Goal: Contribute content

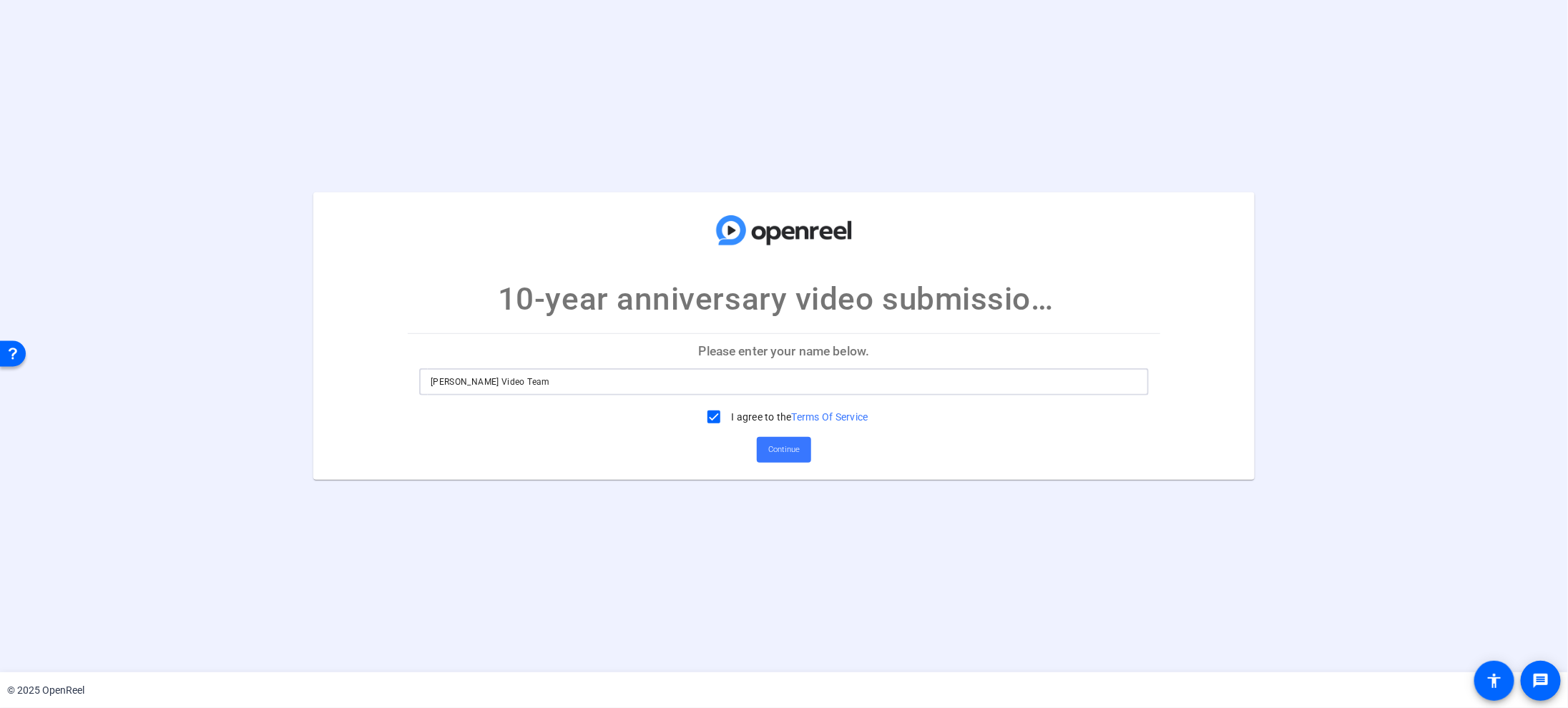
drag, startPoint x: 531, startPoint y: 384, endPoint x: 378, endPoint y: 376, distance: 153.2
click at [378, 376] on mat-card "10-year anniversary video submission (2024) Please enter your name below. [PERS…" at bounding box center [784, 336] width 941 height 288
type input "[PERSON_NAME]"
click at [790, 451] on span "Continue" at bounding box center [784, 449] width 32 height 21
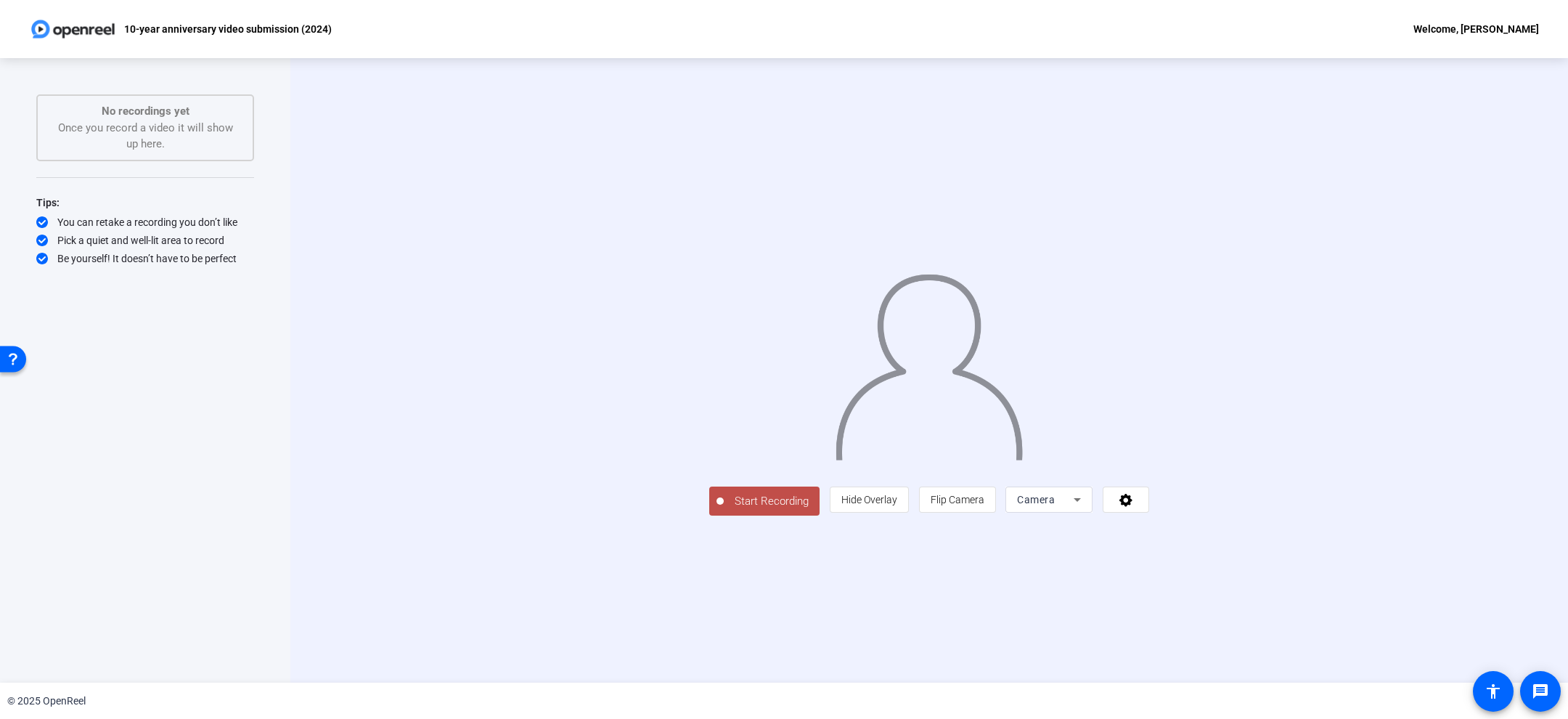
click at [1412, 226] on div "Start Recording person Hide Overlay flip Flip Camera Camera" at bounding box center [928, 370] width 1086 height 291
click at [724, 510] on span "Start Recording" at bounding box center [771, 501] width 96 height 16
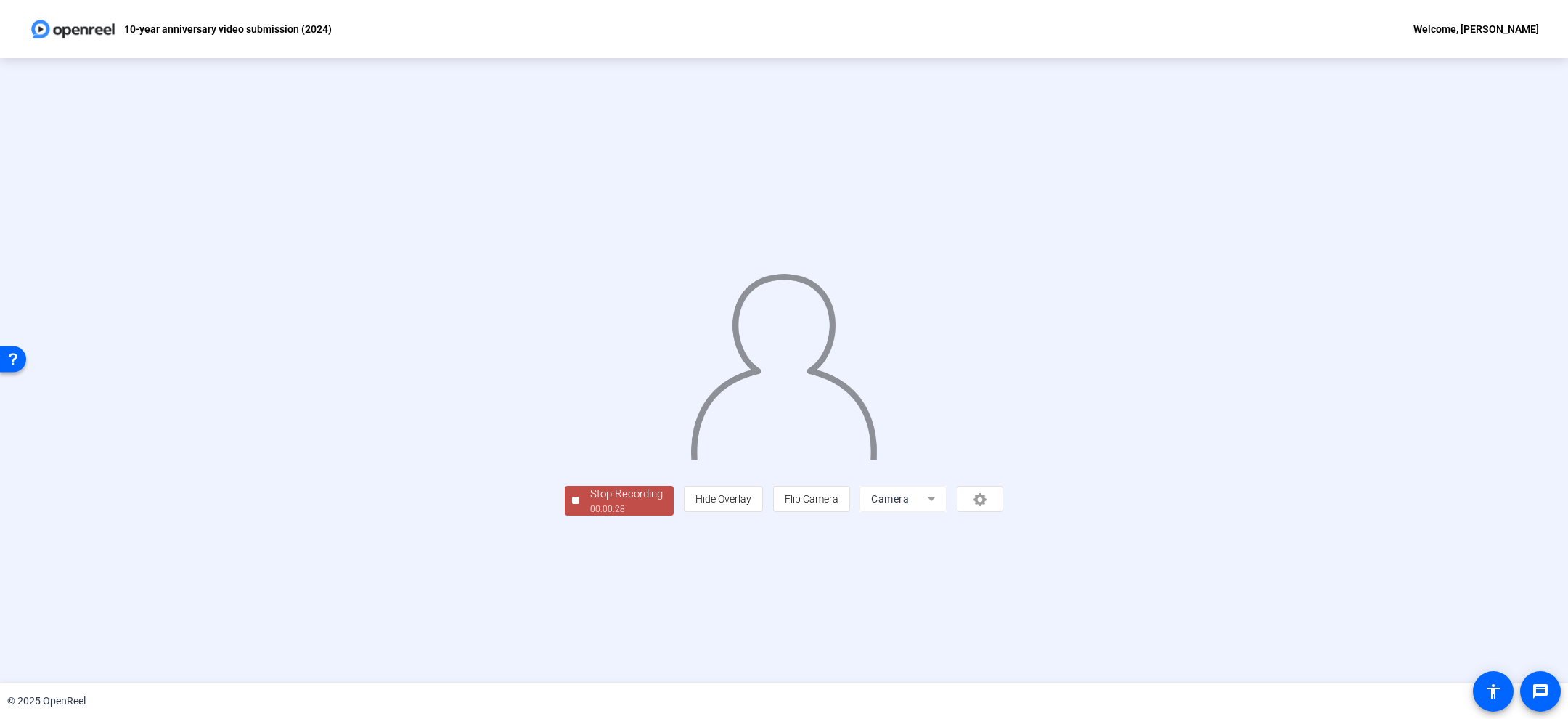
click at [590, 502] on div "Stop Recording" at bounding box center [627, 493] width 73 height 16
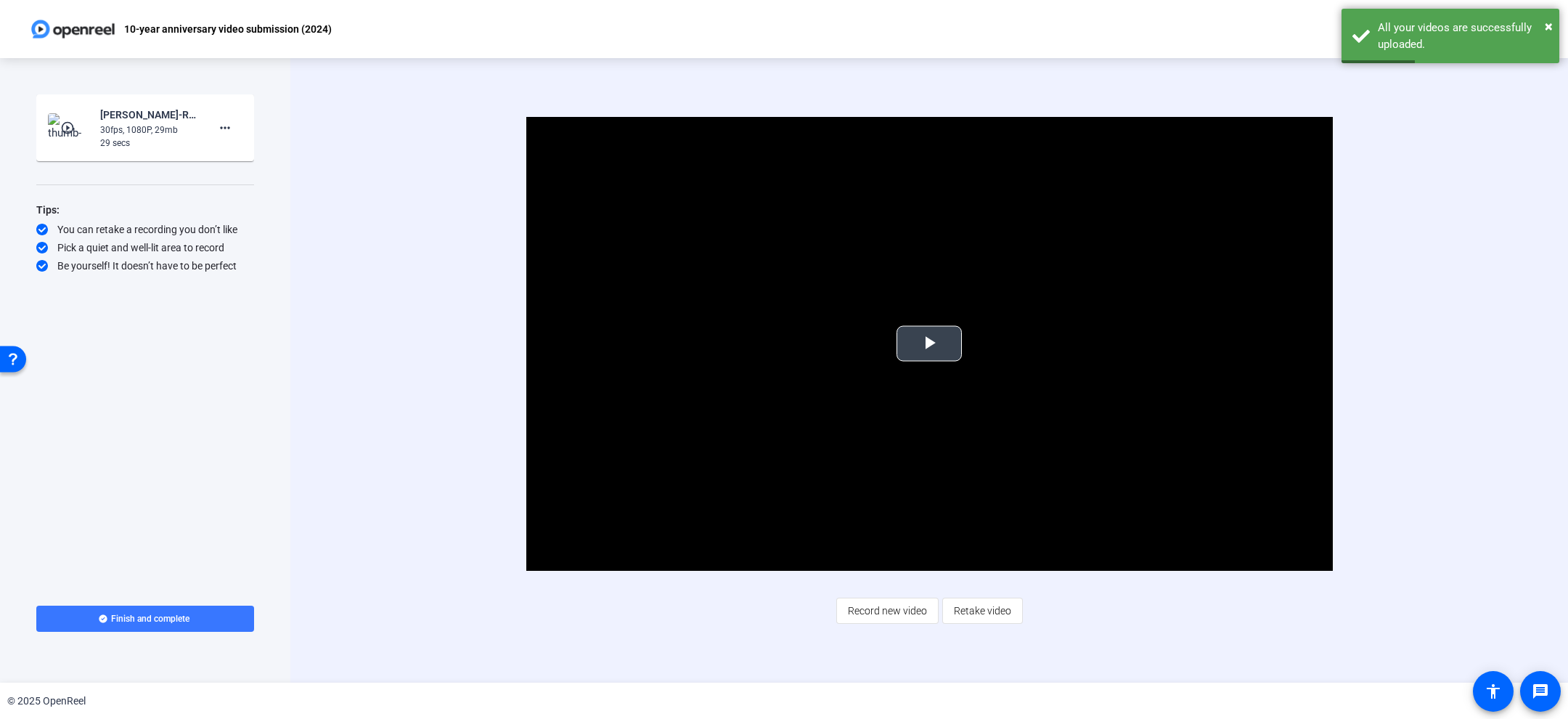
click at [929, 343] on span "Video Player" at bounding box center [929, 343] width 0 height 0
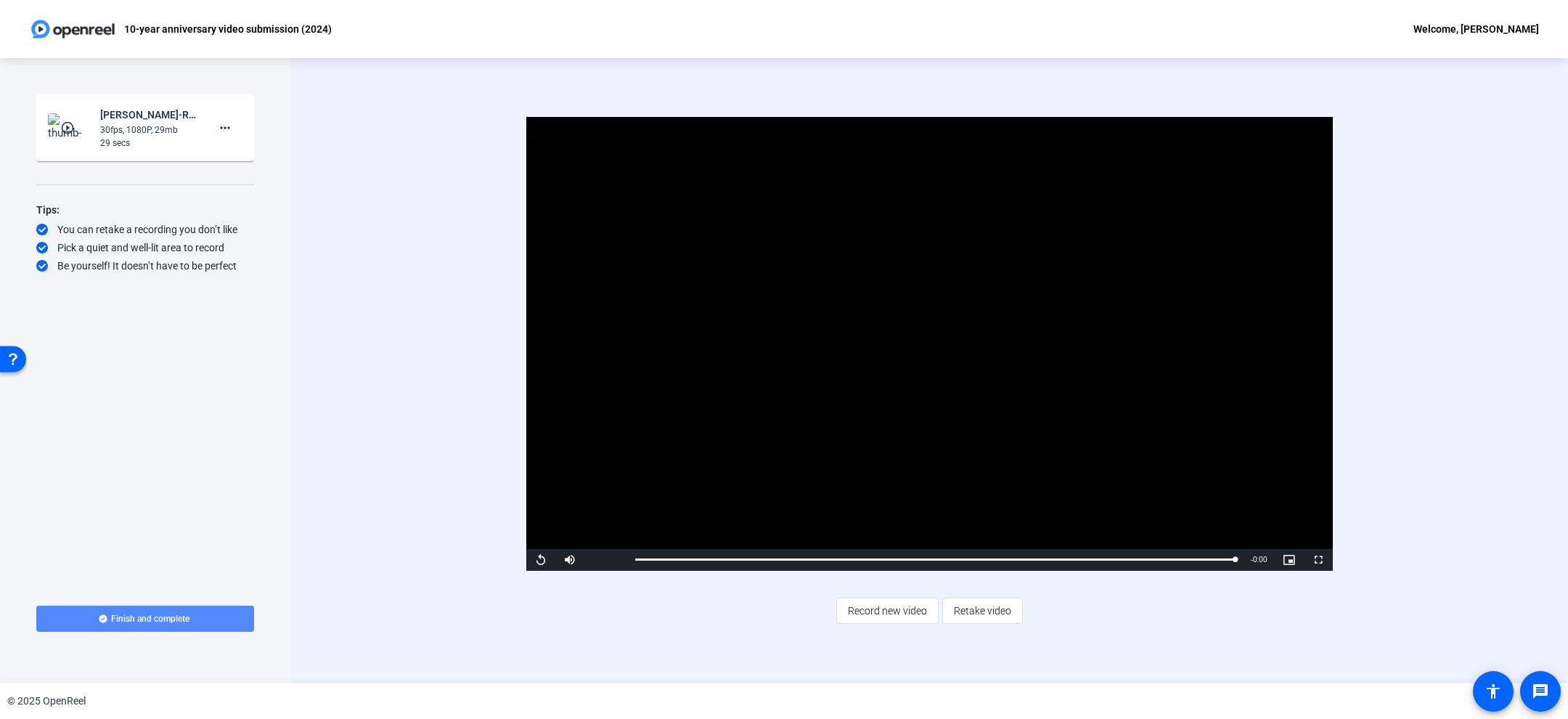
click at [159, 619] on span "Finish and complete" at bounding box center [150, 618] width 78 height 11
